Goal: Task Accomplishment & Management: Complete application form

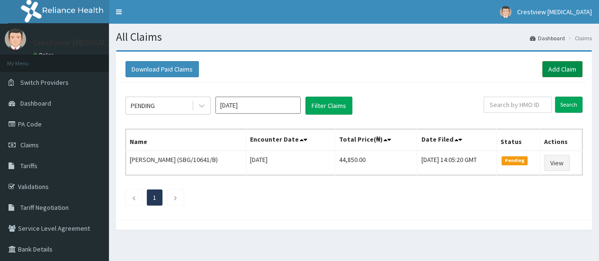
click at [560, 72] on link "Add Claim" at bounding box center [562, 69] width 40 height 16
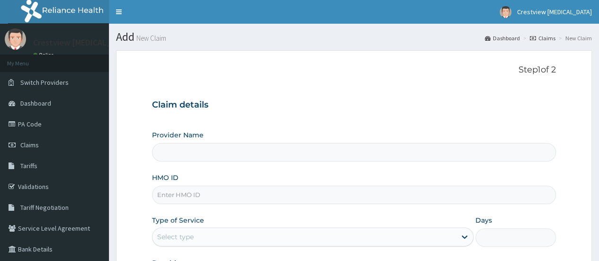
paste input "CVR/10059/a"
type input "CVR/10059/a"
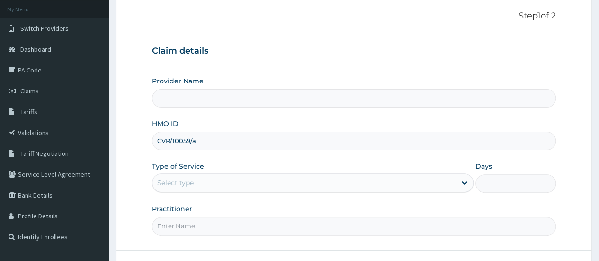
scroll to position [95, 0]
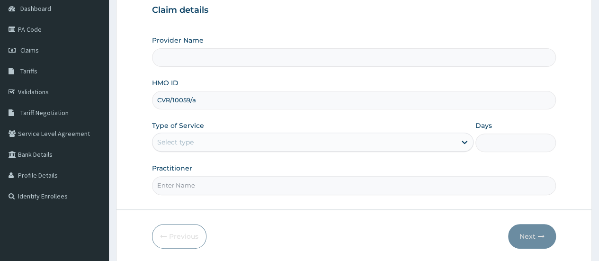
type input "Crestview [MEDICAL_DATA] Limited"
type input "CVR/10059/a"
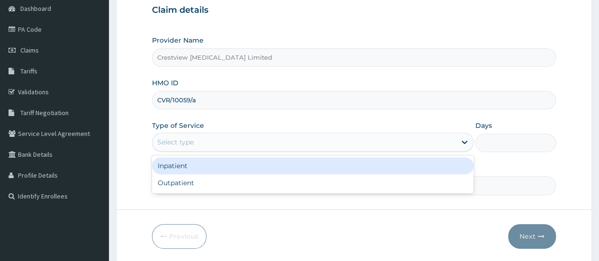
drag, startPoint x: 222, startPoint y: 138, endPoint x: 213, endPoint y: 159, distance: 23.1
click at [222, 140] on div "Select type" at bounding box center [303, 141] width 303 height 15
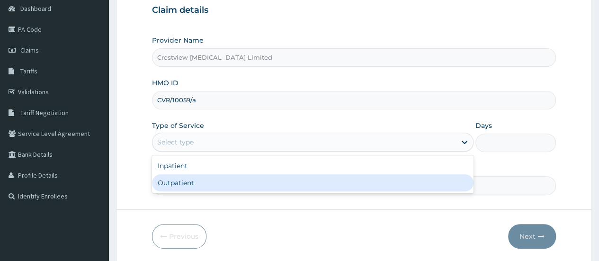
click at [207, 178] on div "Outpatient" at bounding box center [312, 182] width 321 height 17
type input "1"
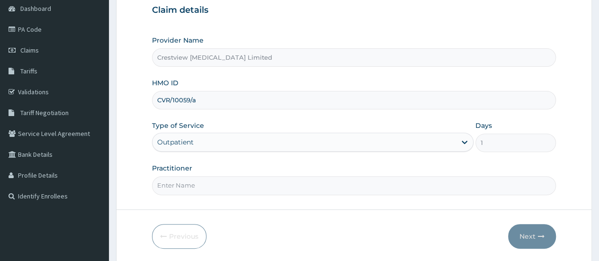
drag, startPoint x: 217, startPoint y: 182, endPoint x: 218, endPoint y: 190, distance: 8.1
click at [217, 183] on input "Practitioner" at bounding box center [354, 185] width 404 height 18
type input "DR TOYOBO"
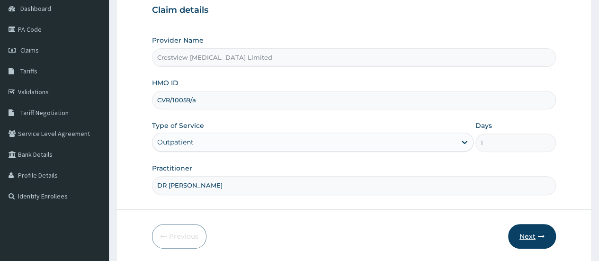
click at [526, 233] on button "Next" at bounding box center [532, 236] width 48 height 25
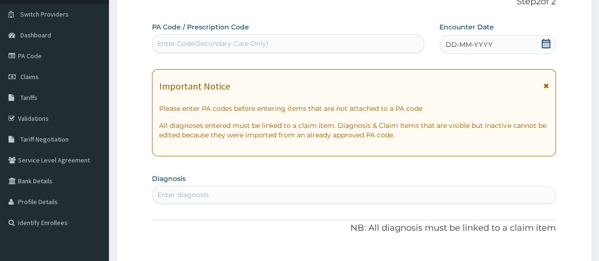
scroll to position [47, 0]
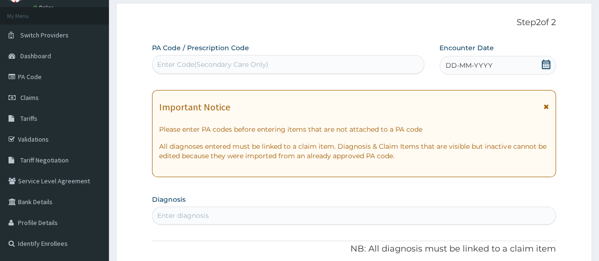
click at [228, 69] on div "Enter Code(Secondary Care Only)" at bounding box center [212, 64] width 111 height 9
paste input "PA/39E159"
type input "PA/39E159"
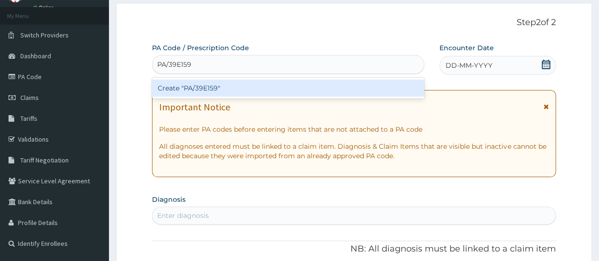
click at [227, 86] on div "Create "PA/39E159"" at bounding box center [288, 88] width 272 height 17
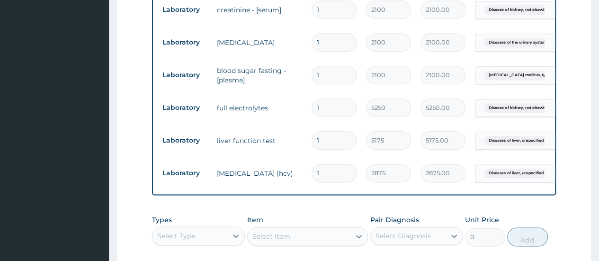
scroll to position [566, 0]
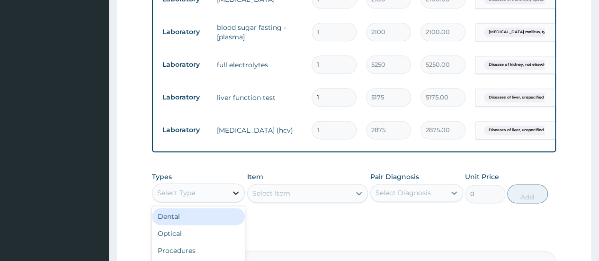
click at [238, 197] on icon at bounding box center [235, 192] width 9 height 9
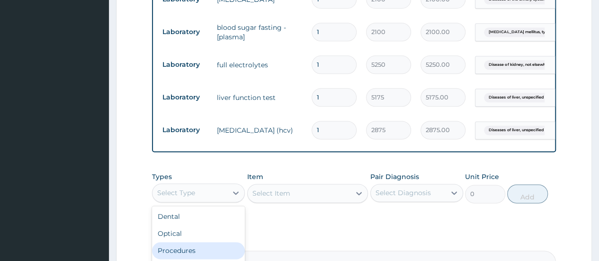
scroll to position [32, 0]
click at [185, 253] on div "Laboratory" at bounding box center [198, 252] width 93 height 17
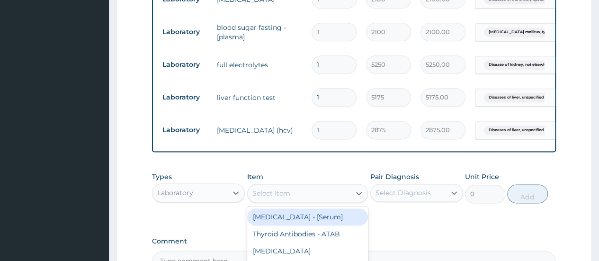
click at [272, 198] on div "Select Item" at bounding box center [271, 192] width 38 height 9
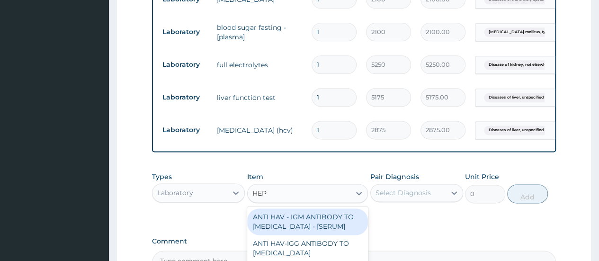
type input "HEPA"
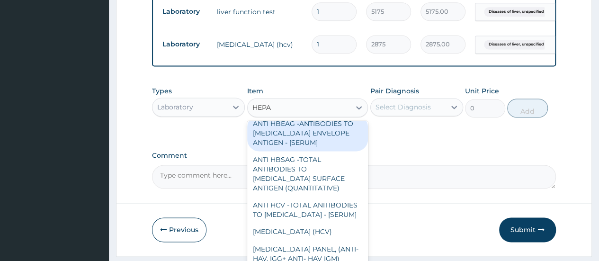
scroll to position [686, 0]
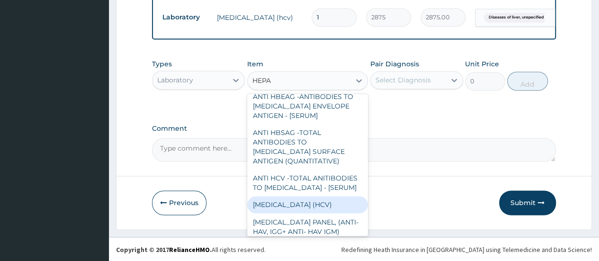
click at [314, 206] on div "[MEDICAL_DATA] (HCV)" at bounding box center [307, 204] width 121 height 17
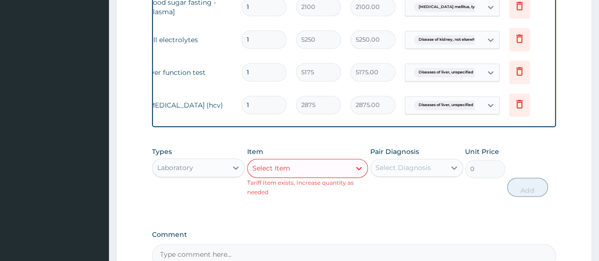
scroll to position [0, 71]
click at [521, 103] on icon at bounding box center [518, 104] width 7 height 9
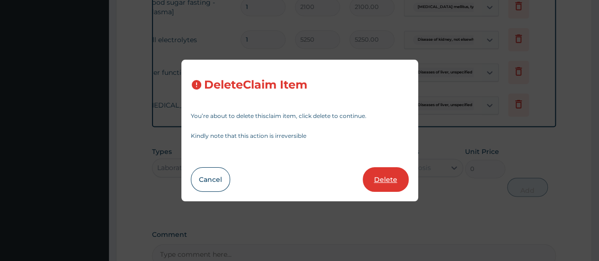
click at [394, 182] on button "Delete" at bounding box center [386, 179] width 46 height 25
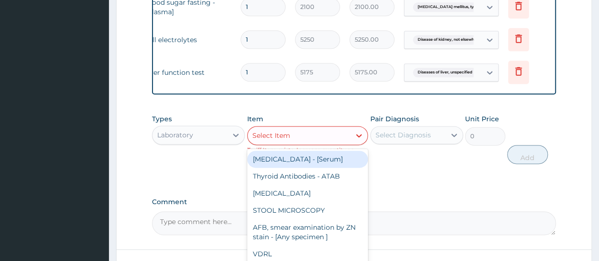
click at [265, 140] on div "Select Item" at bounding box center [271, 135] width 38 height 9
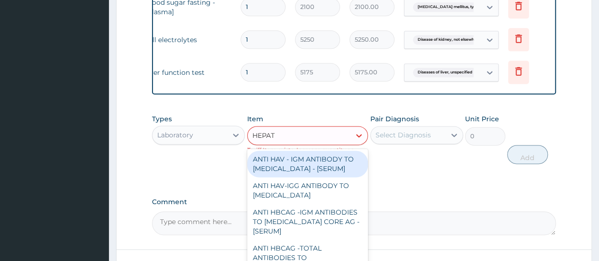
type input "HEPATI"
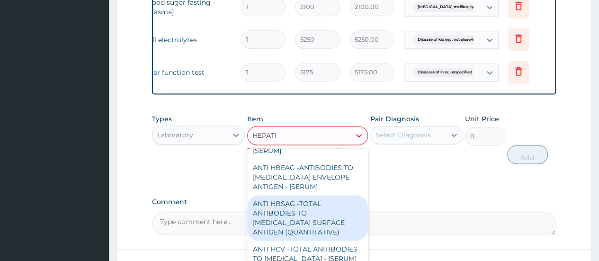
scroll to position [193, 0]
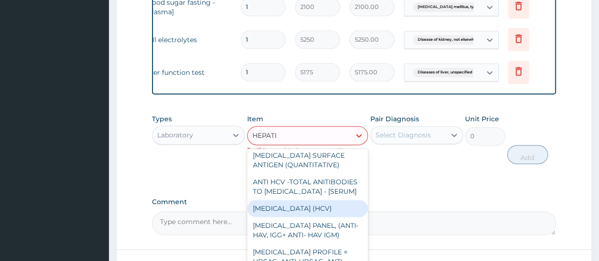
click at [327, 217] on div "HEPATITIS C (HCV)" at bounding box center [307, 208] width 121 height 17
type input "2875"
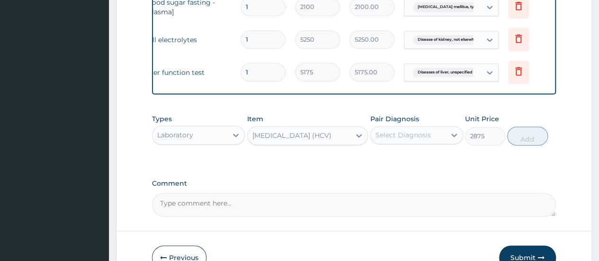
click at [331, 143] on div "HEPATITIS C (HCV)" at bounding box center [299, 135] width 103 height 15
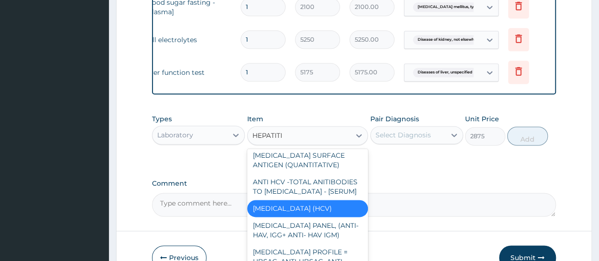
type input "HEPATITIS"
click at [311, 217] on div "HEPATITIS C (HCV)" at bounding box center [307, 208] width 121 height 17
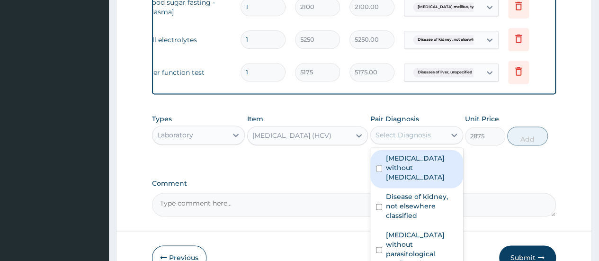
click at [387, 140] on div "Select Diagnosis" at bounding box center [402, 134] width 55 height 9
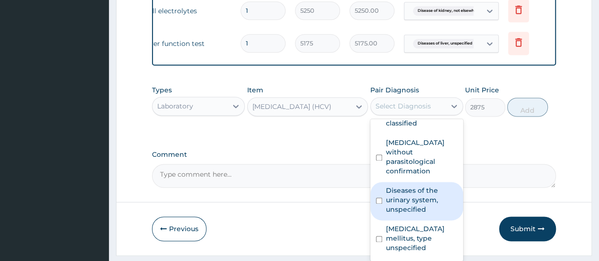
scroll to position [653, 0]
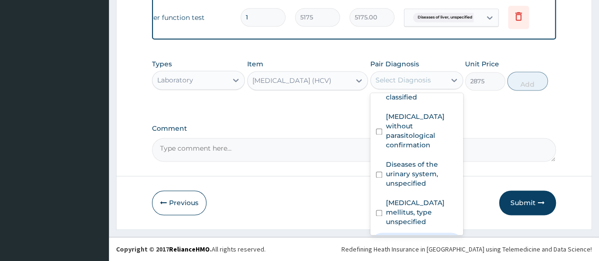
click at [424, 236] on label "Diseases of liver, unspecified" at bounding box center [421, 245] width 71 height 19
checkbox input "true"
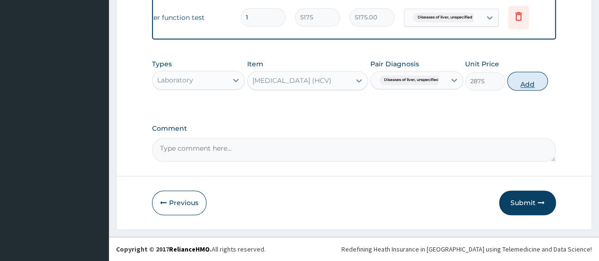
click at [517, 87] on button "Add" at bounding box center [527, 80] width 40 height 19
type input "0"
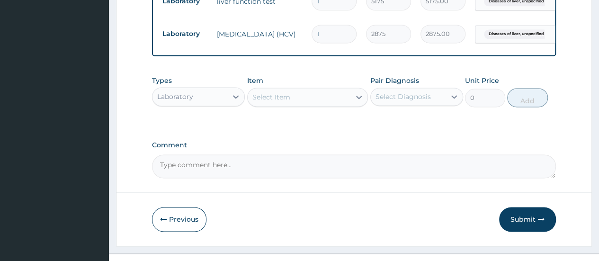
scroll to position [686, 0]
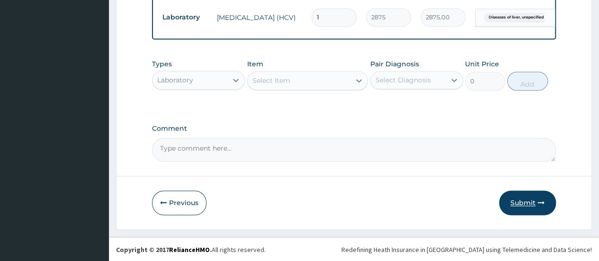
click at [519, 203] on button "Submit" at bounding box center [527, 202] width 57 height 25
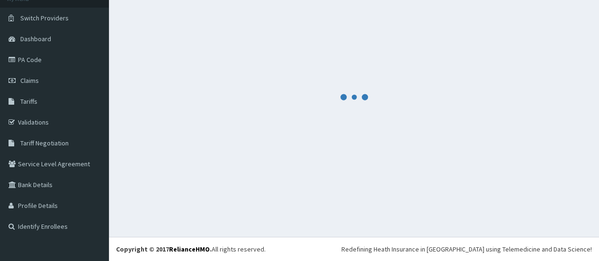
scroll to position [64, 0]
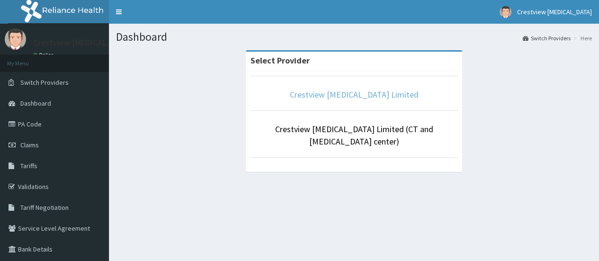
click at [311, 96] on link "Crestview [MEDICAL_DATA] Limited" at bounding box center [354, 94] width 129 height 11
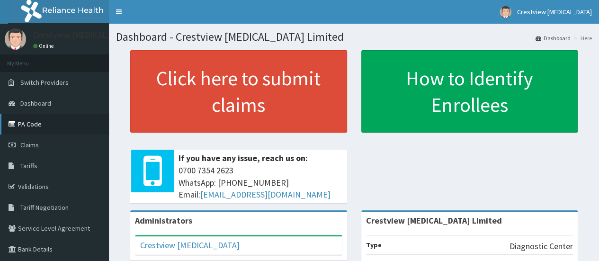
click at [32, 124] on link "PA Code" at bounding box center [54, 124] width 109 height 21
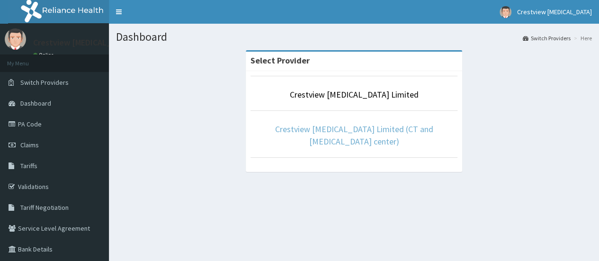
click at [298, 129] on link "Crestview [MEDICAL_DATA] Limited (CT and [MEDICAL_DATA] center)" at bounding box center [354, 135] width 158 height 23
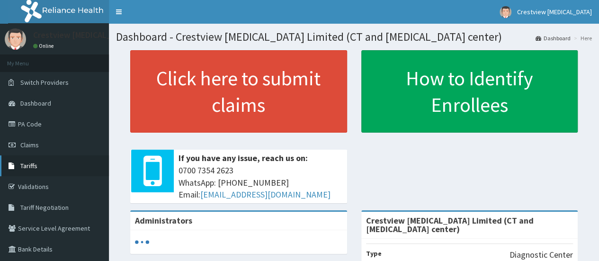
click at [33, 168] on span "Tariffs" at bounding box center [28, 165] width 17 height 9
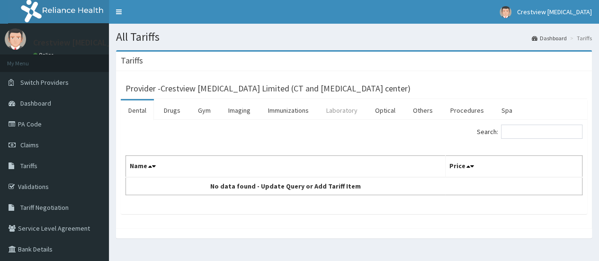
click at [335, 113] on link "Laboratory" at bounding box center [342, 110] width 46 height 20
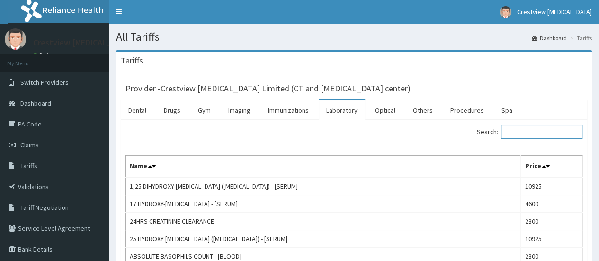
click at [511, 130] on input "Search:" at bounding box center [541, 132] width 81 height 14
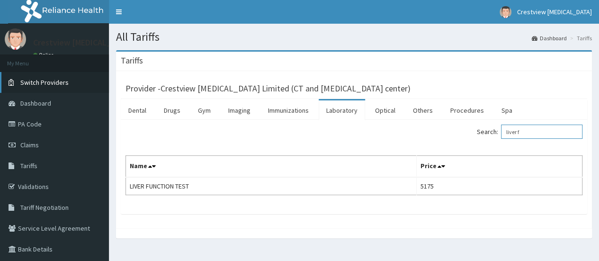
type input "liver f"
click at [34, 84] on span "Switch Providers" at bounding box center [44, 82] width 48 height 9
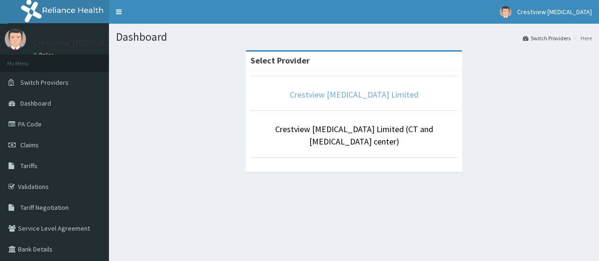
click at [347, 98] on link "Crestview [MEDICAL_DATA] Limited" at bounding box center [354, 94] width 129 height 11
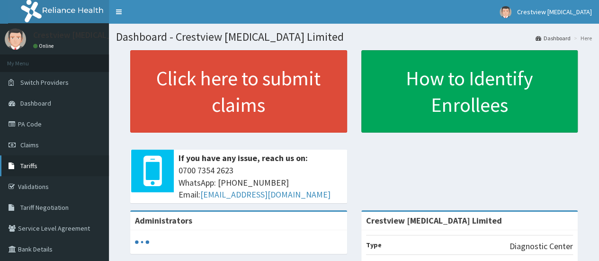
click at [30, 163] on span "Tariffs" at bounding box center [28, 165] width 17 height 9
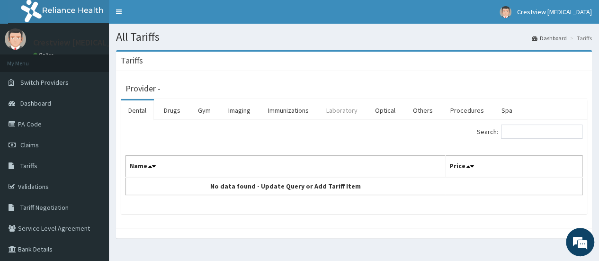
click at [346, 109] on link "Laboratory" at bounding box center [342, 110] width 46 height 20
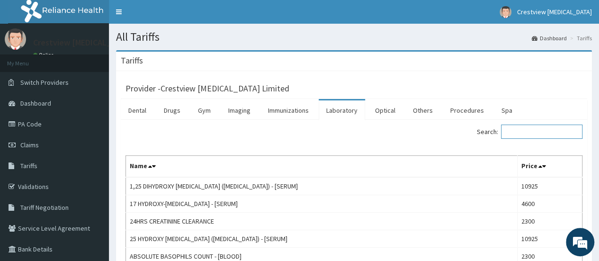
click at [518, 130] on input "Search:" at bounding box center [541, 132] width 81 height 14
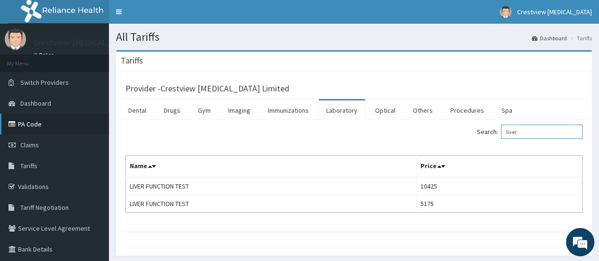
type input "liver"
click at [35, 125] on link "PA Code" at bounding box center [54, 124] width 109 height 21
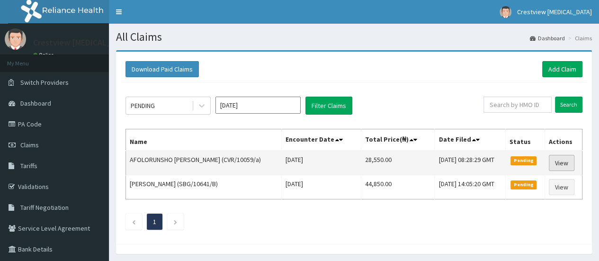
click at [561, 160] on link "View" at bounding box center [562, 163] width 26 height 16
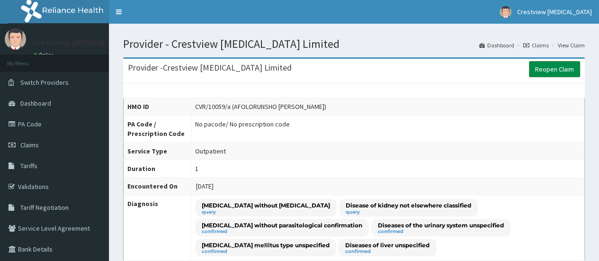
click at [541, 65] on link "Reopen Claim" at bounding box center [554, 69] width 51 height 16
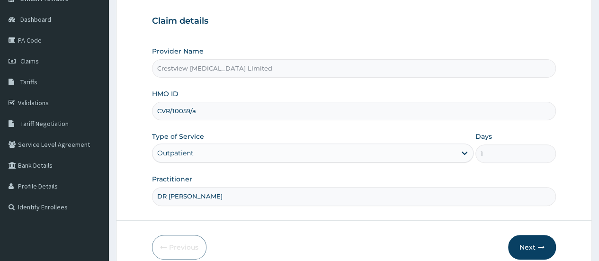
scroll to position [126, 0]
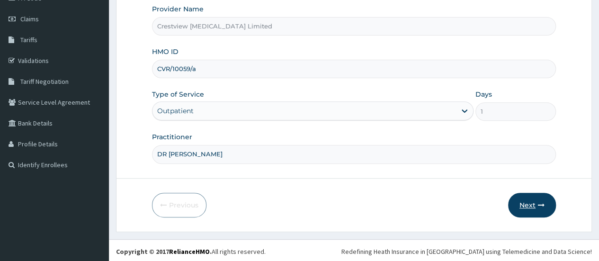
click at [535, 204] on button "Next" at bounding box center [532, 205] width 48 height 25
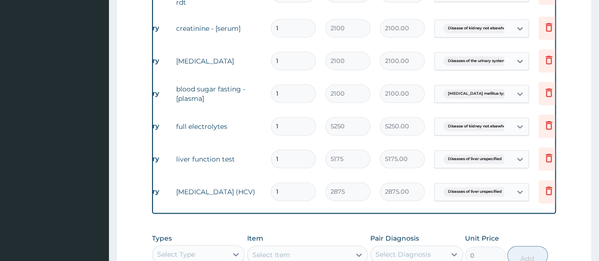
scroll to position [0, 71]
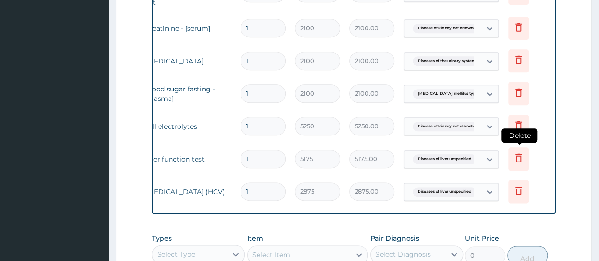
click at [525, 147] on icon at bounding box center [518, 158] width 21 height 23
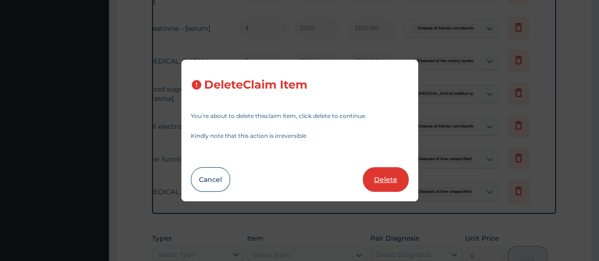
click at [393, 174] on button "Delete" at bounding box center [386, 179] width 46 height 25
type input "2875"
type input "2875.00"
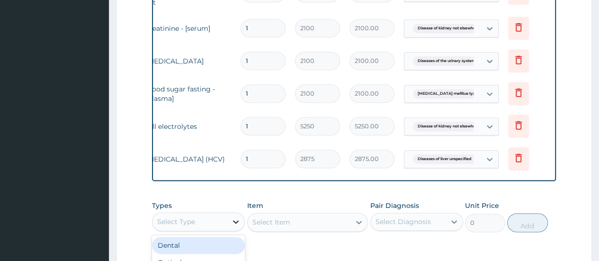
scroll to position [27, 0]
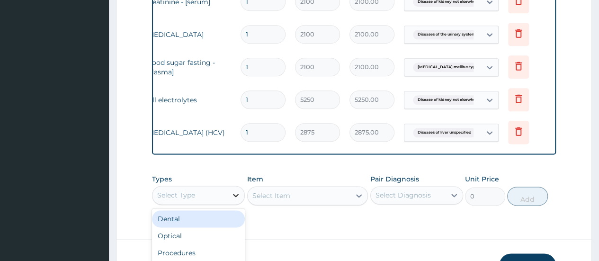
click at [236, 204] on div at bounding box center [235, 195] width 17 height 17
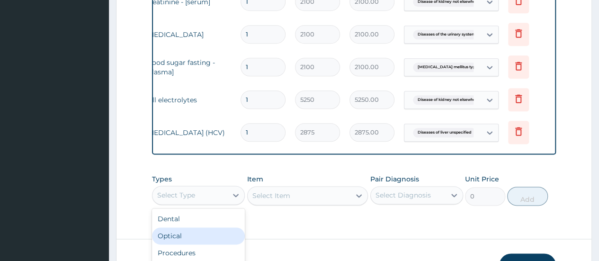
scroll to position [32, 0]
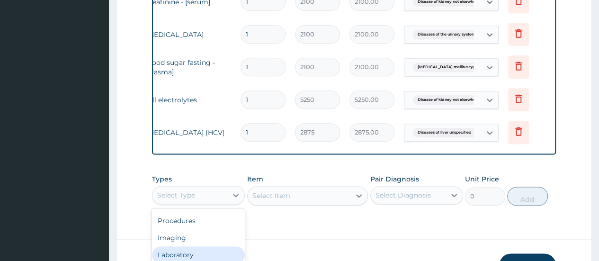
click at [183, 255] on div "Laboratory" at bounding box center [198, 254] width 93 height 17
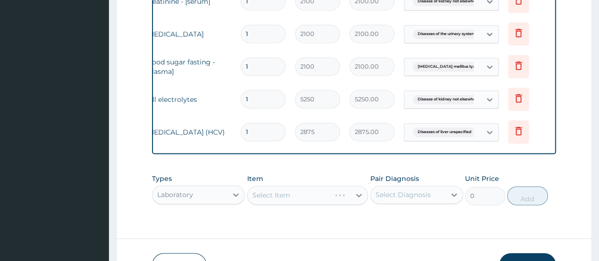
scroll to position [0, 0]
click at [292, 189] on div "Select Item" at bounding box center [307, 195] width 121 height 19
click at [283, 187] on div "Types Laboratory Item Select Item Pair Diagnosis Select Diagnosis Unit Price 0 …" at bounding box center [354, 189] width 404 height 41
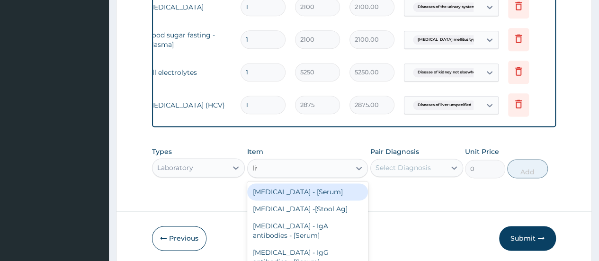
scroll to position [560, 0]
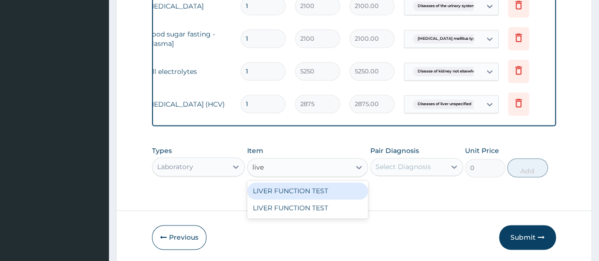
type input "liver"
click at [283, 185] on div "LIVER FUNCTION TEST" at bounding box center [307, 190] width 121 height 17
type input "10425"
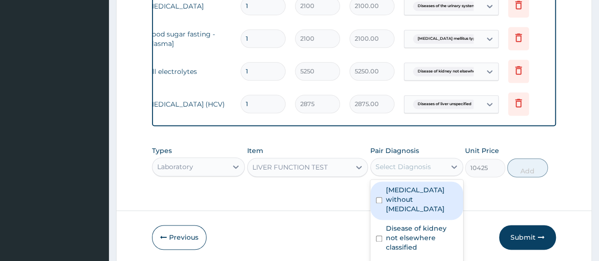
scroll to position [27, 0]
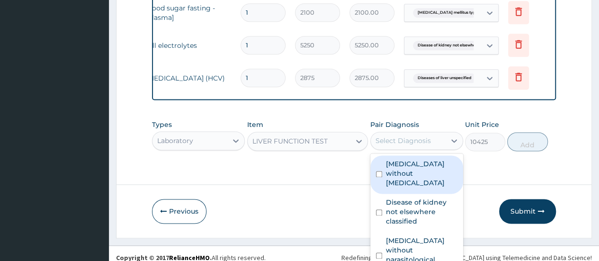
click at [392, 150] on div "option Sepsis without septic shock focused, 1 of 6. 6 results available. Use Up…" at bounding box center [416, 141] width 93 height 18
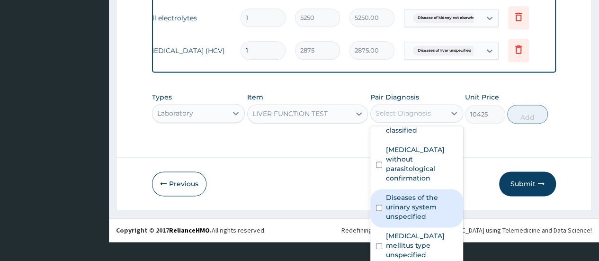
scroll to position [601, 0]
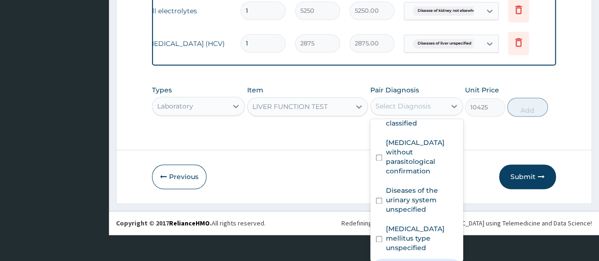
checkbox input "true"
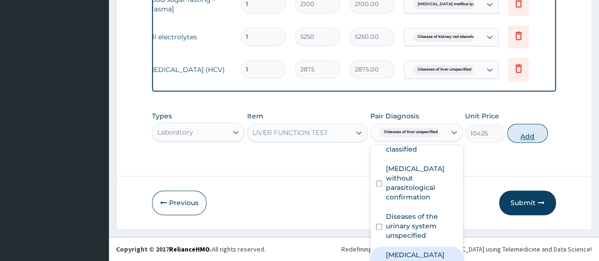
scroll to position [583, 0]
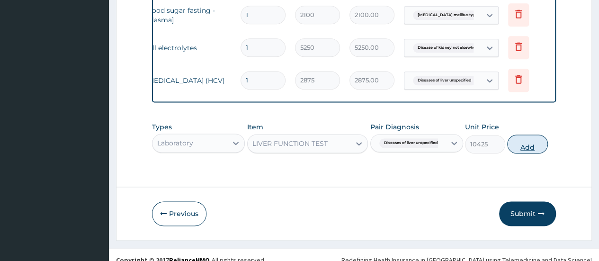
click at [521, 117] on div "Types Laboratory Item LIVER FUNCTION TEST Pair Diagnosis Diseases of liver unsp…" at bounding box center [354, 137] width 404 height 41
click at [528, 134] on button "Add" at bounding box center [527, 143] width 40 height 19
type input "0"
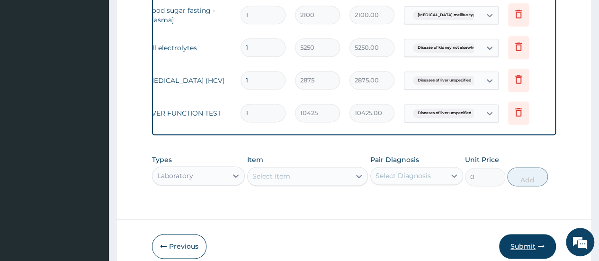
click at [516, 235] on button "Submit" at bounding box center [527, 246] width 57 height 25
